Goal: Information Seeking & Learning: Learn about a topic

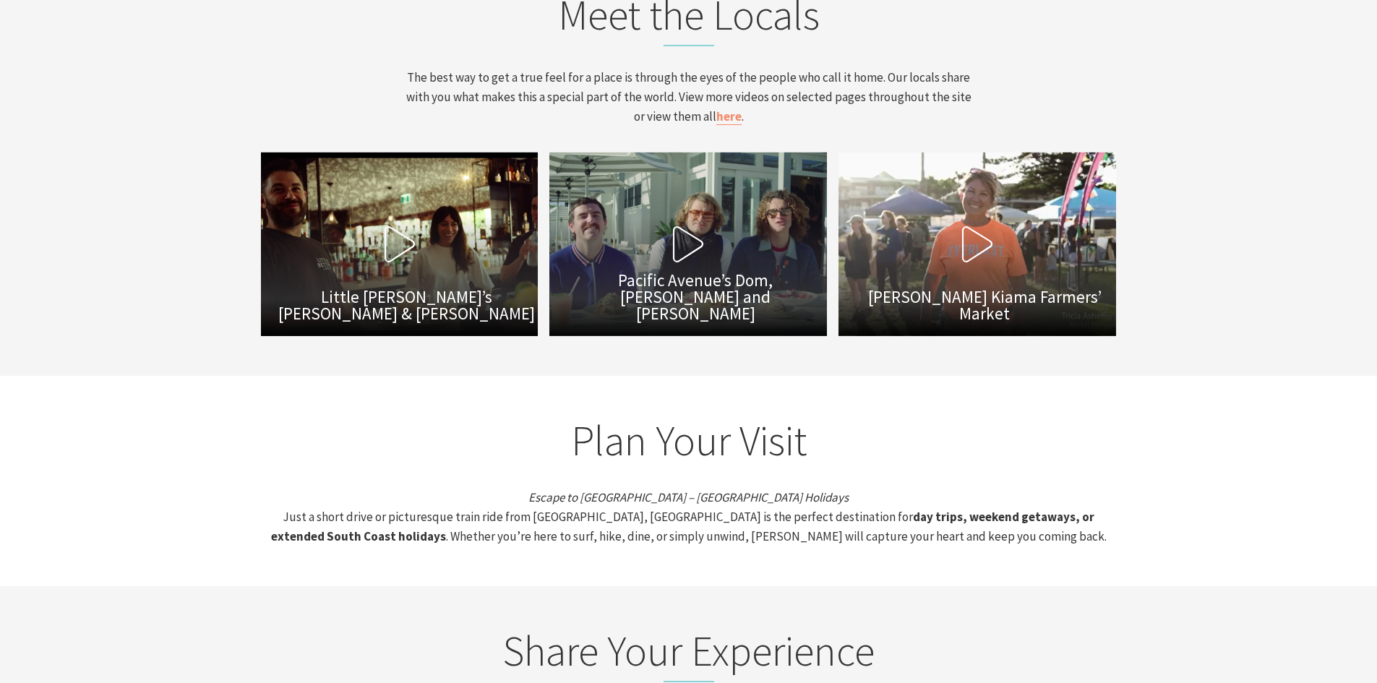
scroll to position [4844, 0]
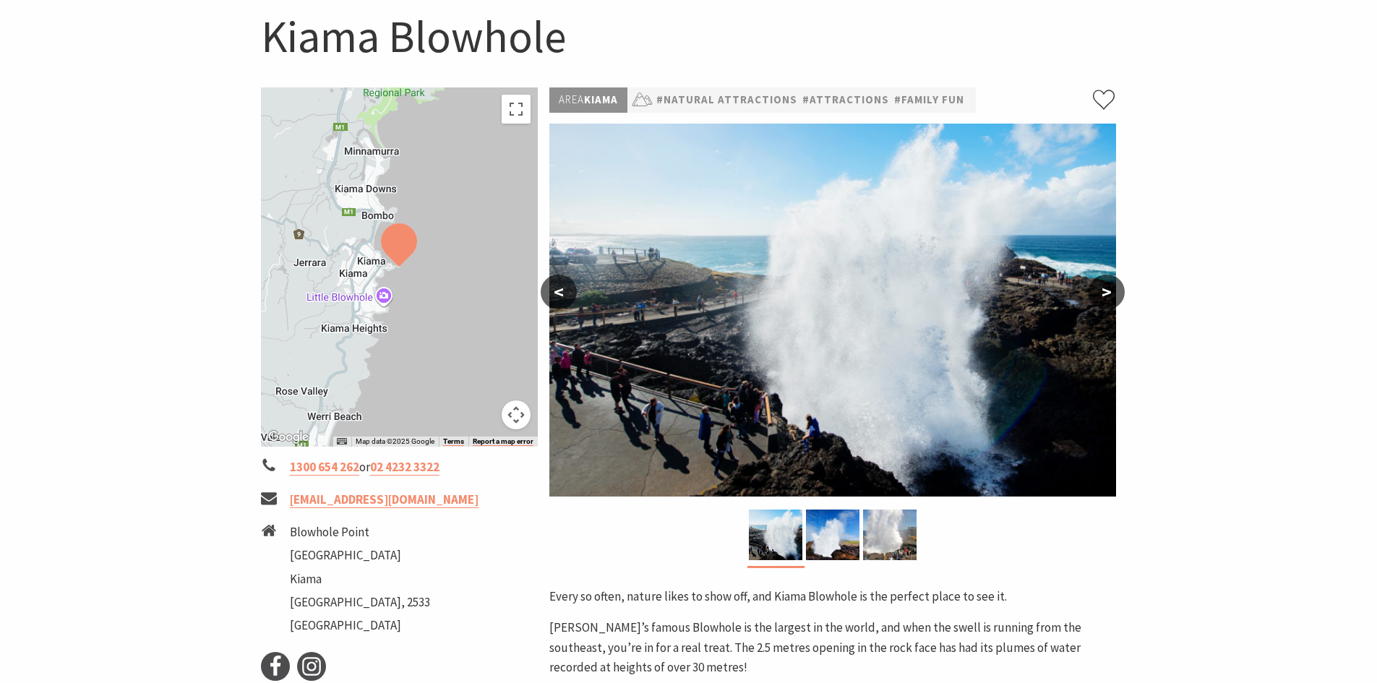
scroll to position [361, 0]
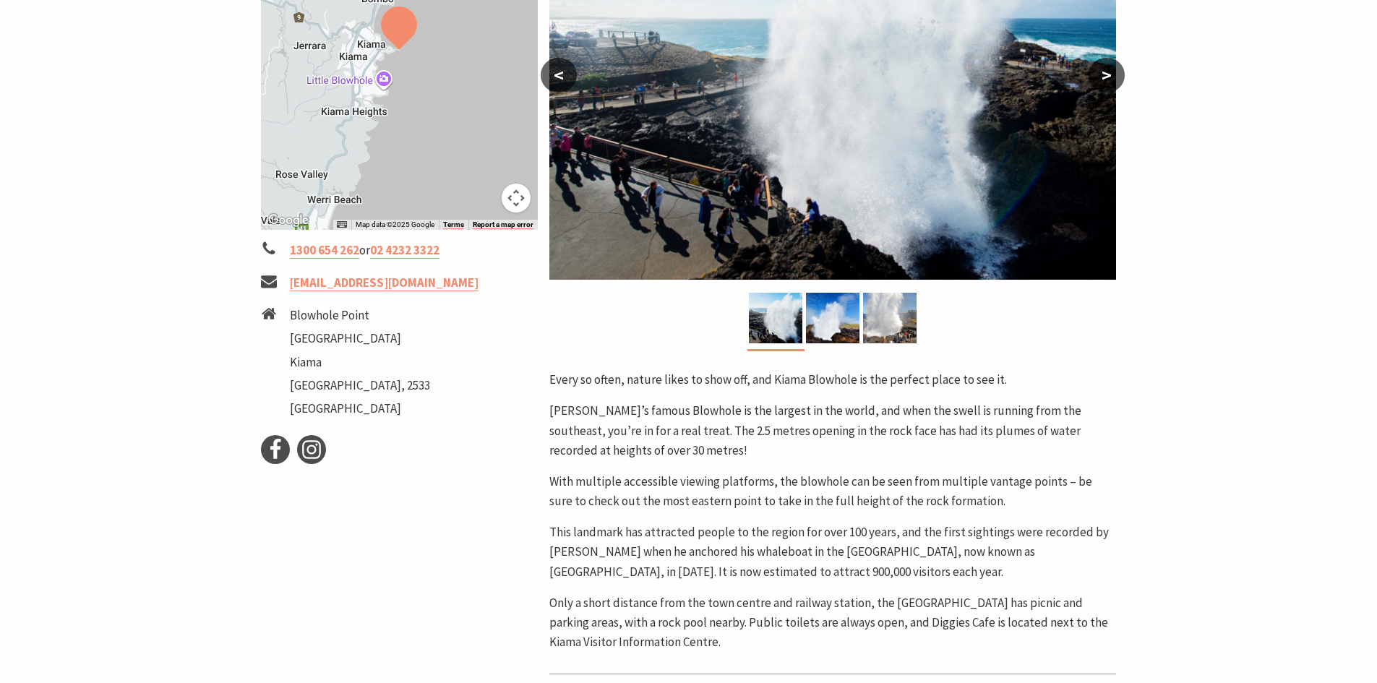
click at [1105, 77] on button ">" at bounding box center [1107, 75] width 36 height 35
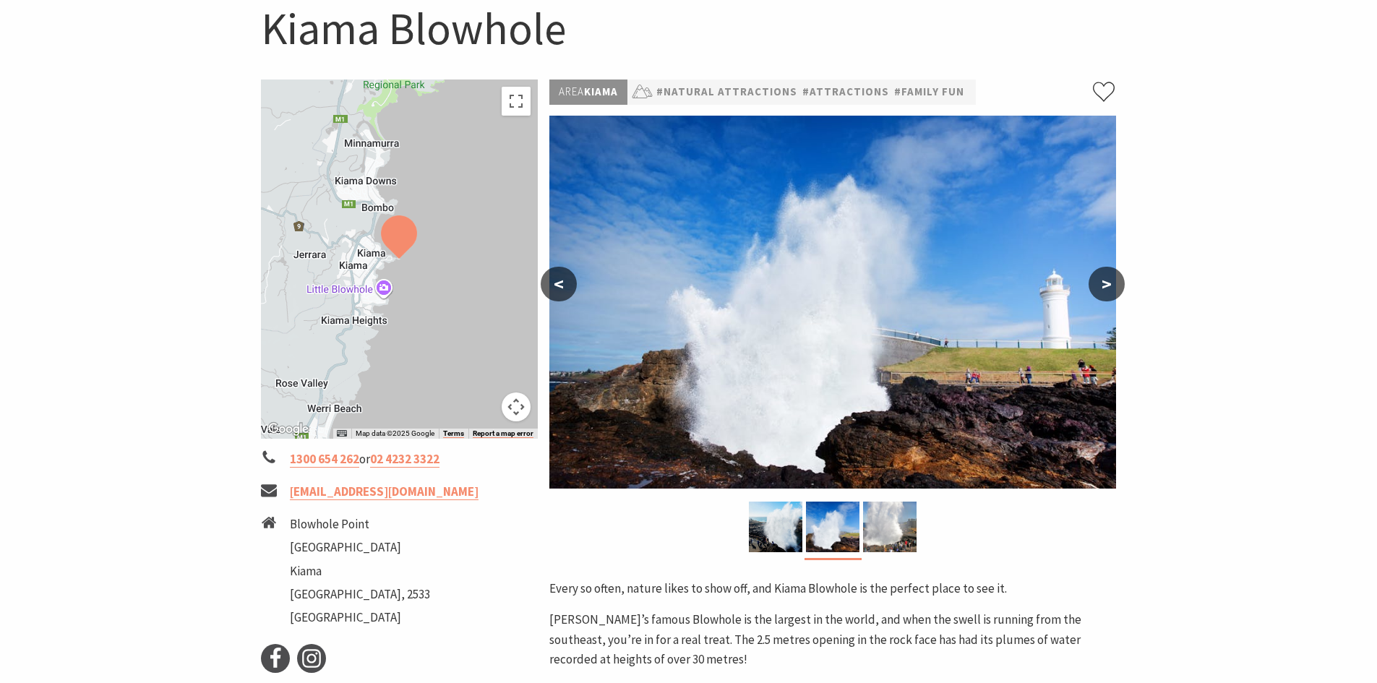
scroll to position [145, 0]
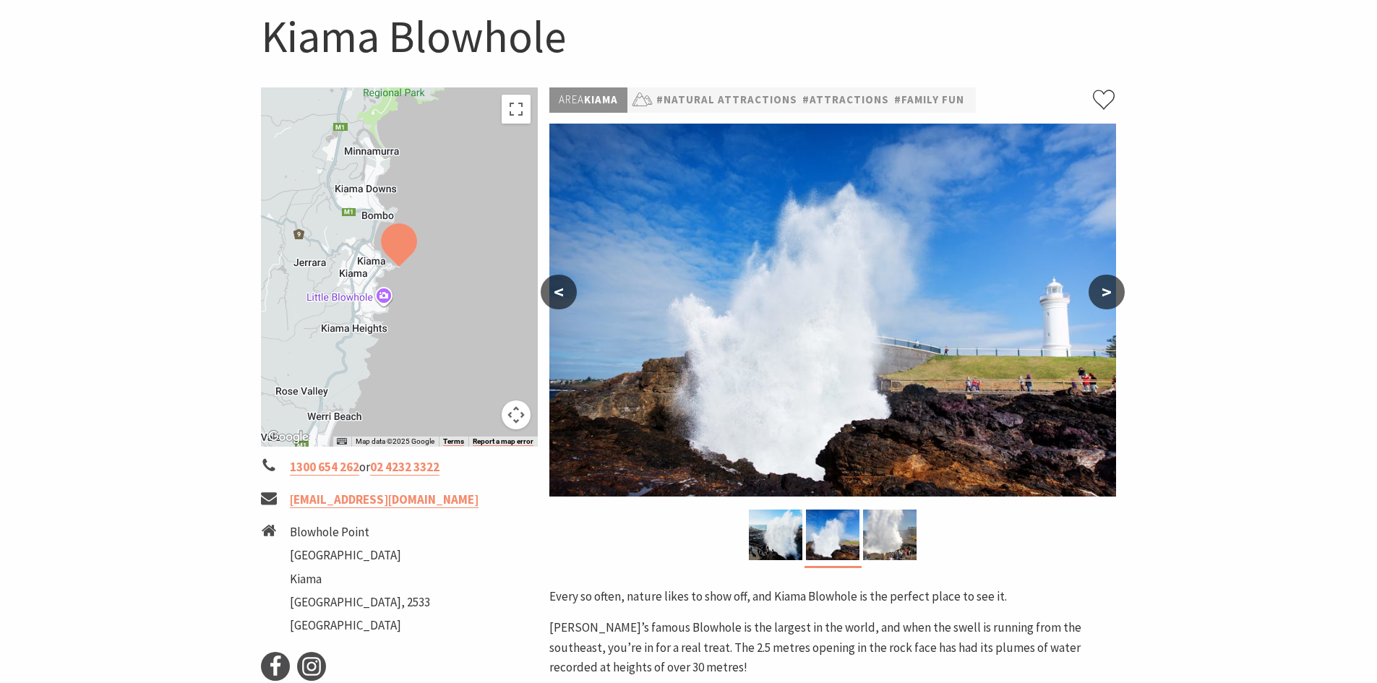
click at [1111, 295] on button ">" at bounding box center [1107, 292] width 36 height 35
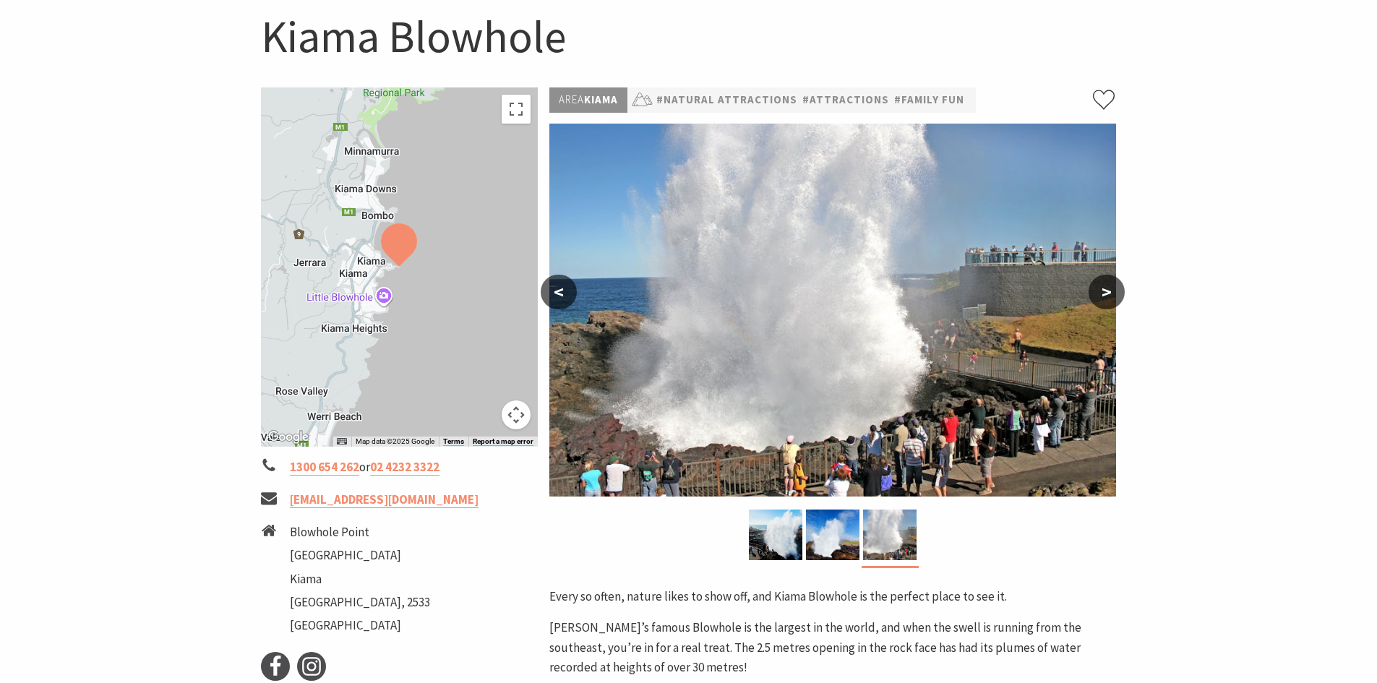
click at [1102, 295] on button ">" at bounding box center [1107, 292] width 36 height 35
click at [1105, 290] on button ">" at bounding box center [1107, 292] width 36 height 35
